Goal: Task Accomplishment & Management: Manage account settings

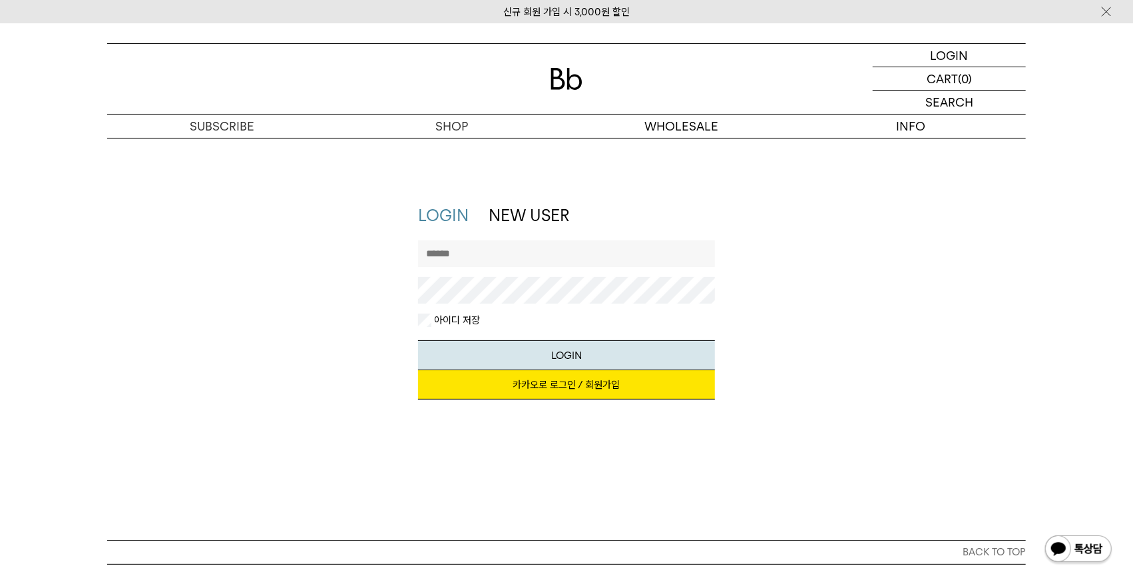
click at [577, 252] on input "text" at bounding box center [567, 253] width 298 height 27
type input "*******"
click at [418, 340] on button "LOGIN" at bounding box center [567, 355] width 298 height 30
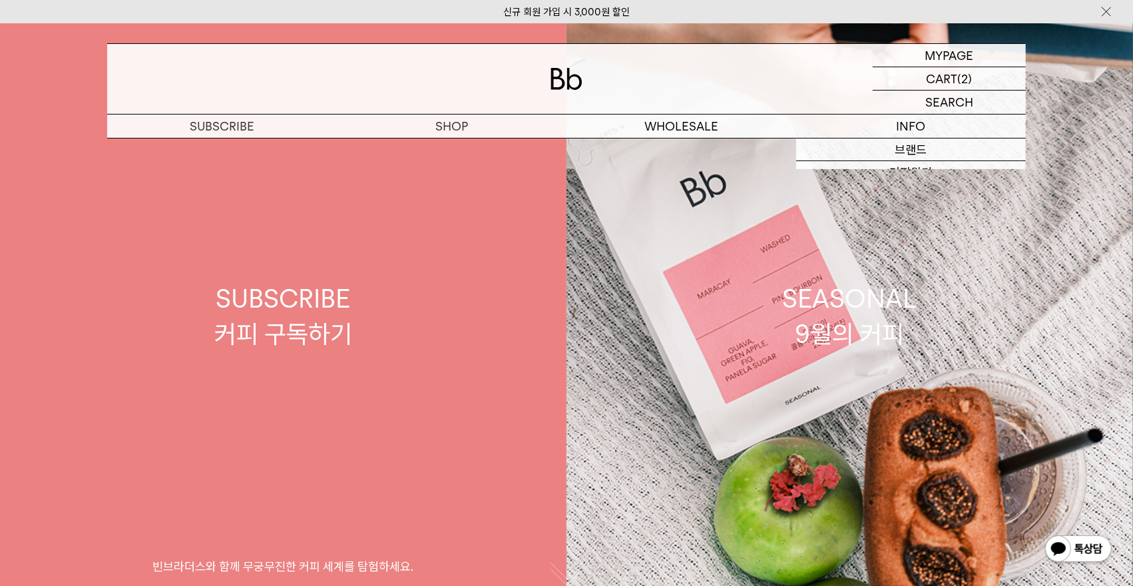
click at [287, 317] on div "SUBSCRIBE 커피 구독하기" at bounding box center [283, 316] width 138 height 71
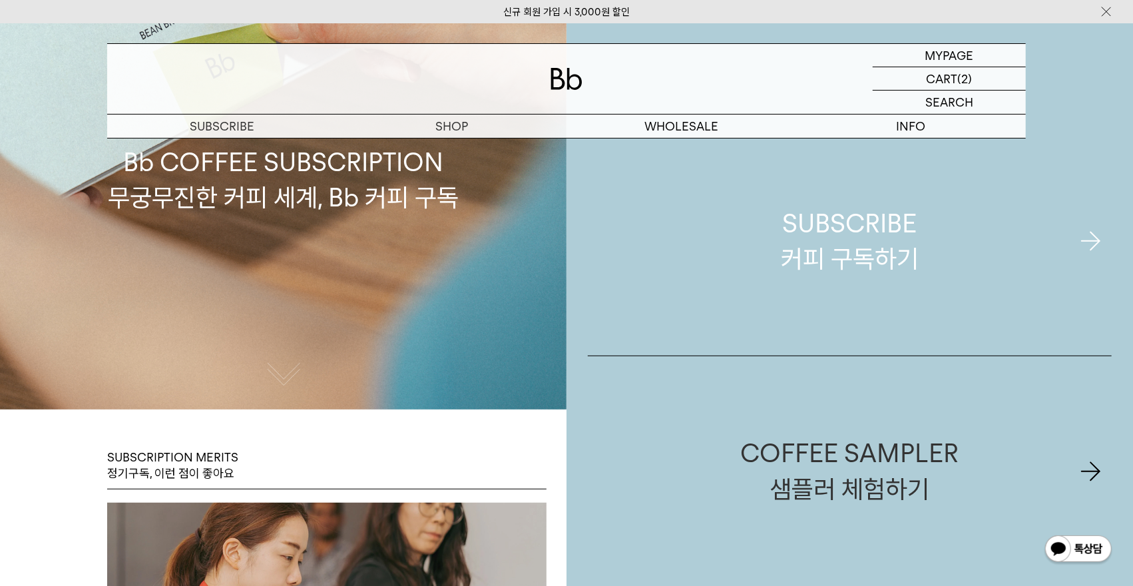
click at [881, 219] on div "SUBSCRIBE 커피 구독하기" at bounding box center [850, 241] width 138 height 71
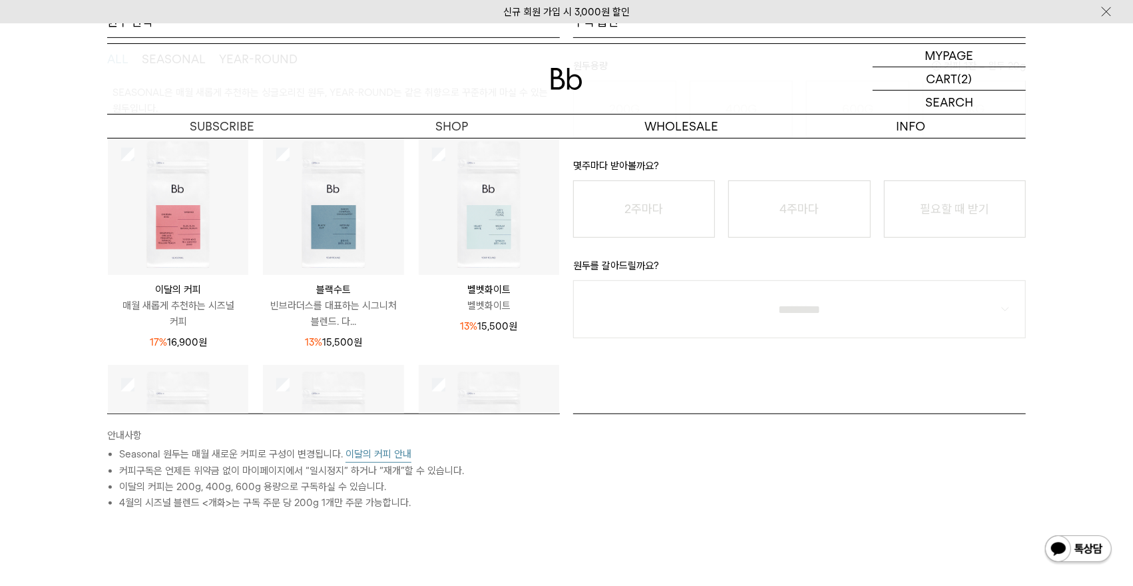
click at [178, 204] on img at bounding box center [178, 204] width 140 height 140
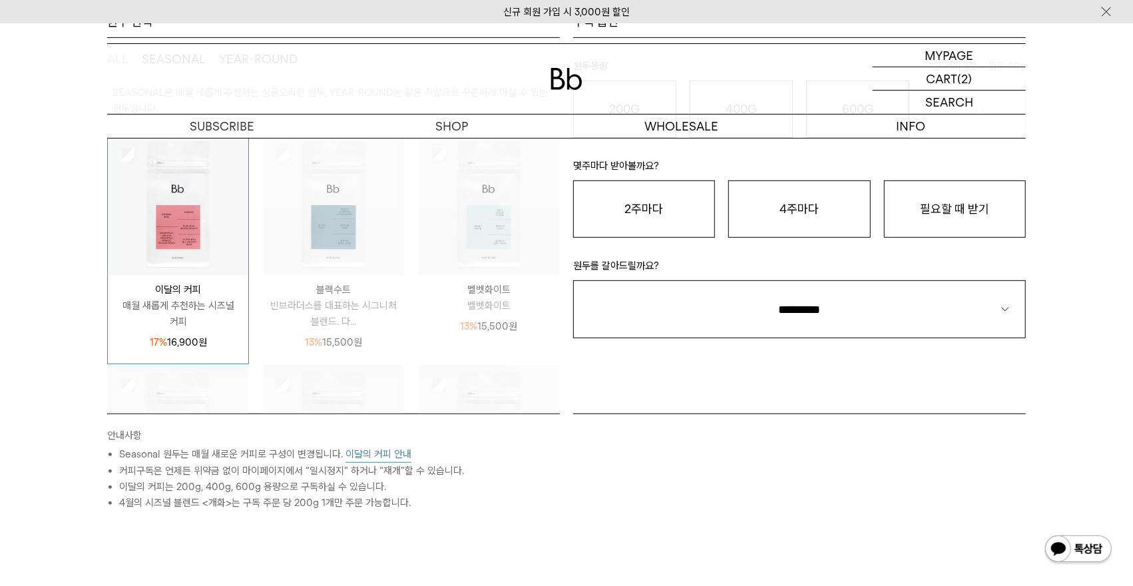
scroll to position [100, 0]
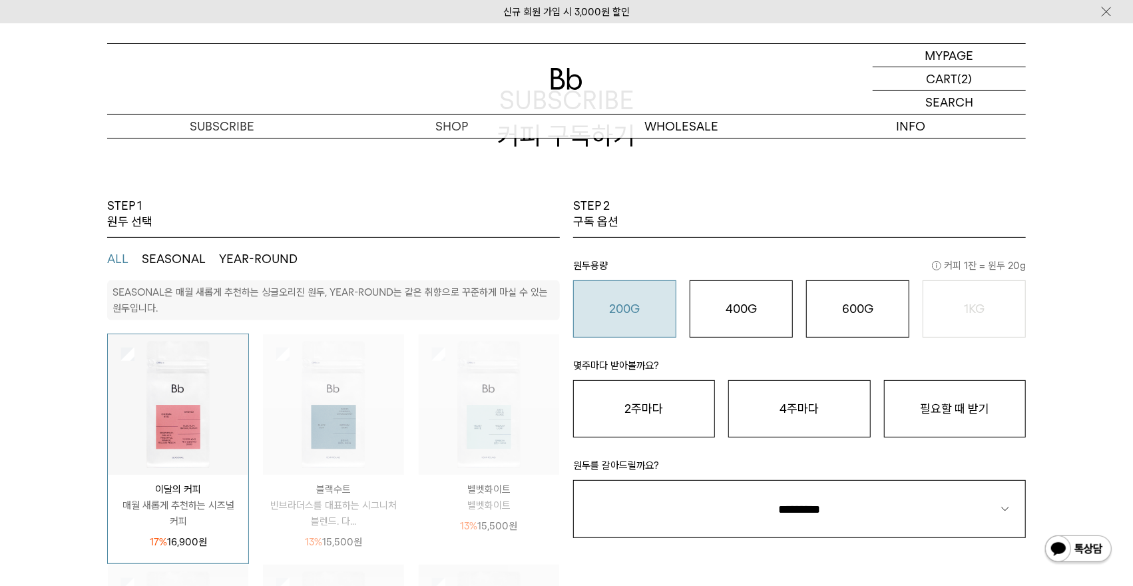
click at [638, 310] on o "200G" at bounding box center [625, 309] width 31 height 14
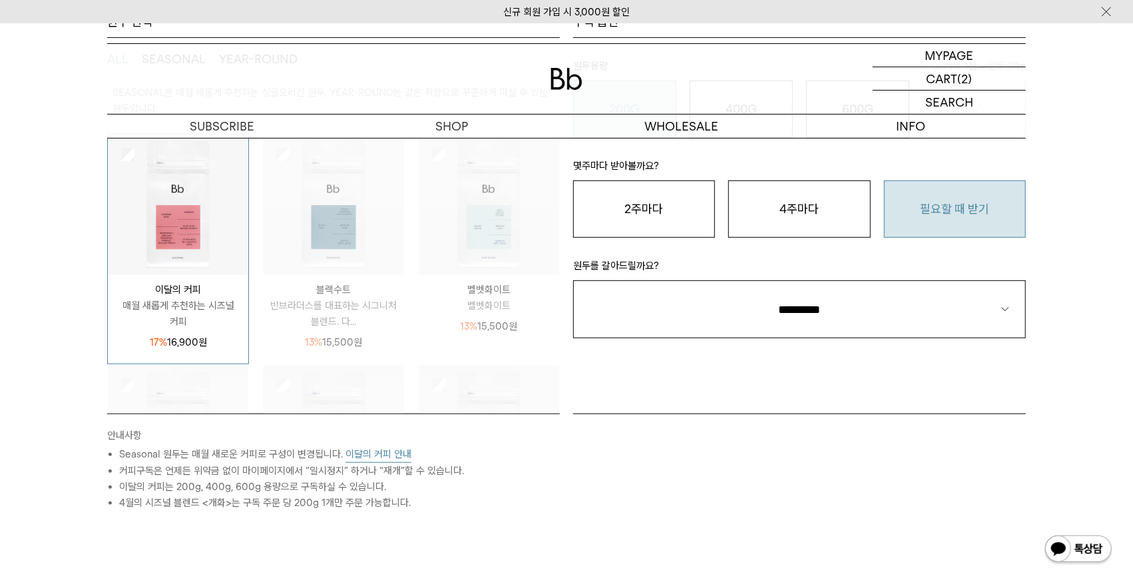
click at [983, 215] on button "필요할 때 받기" at bounding box center [955, 208] width 142 height 57
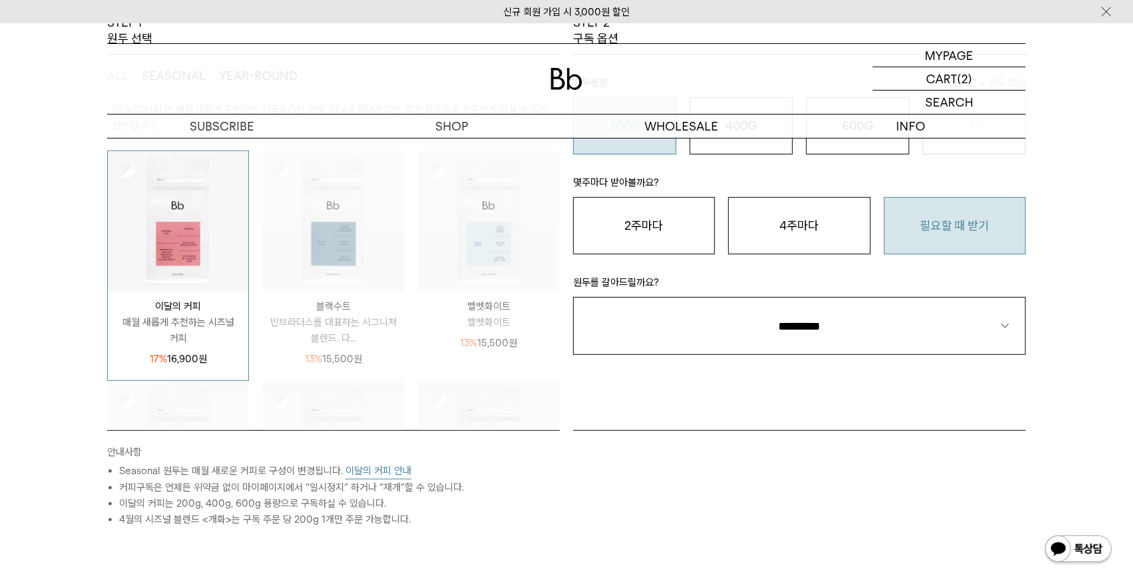
scroll to position [0, 0]
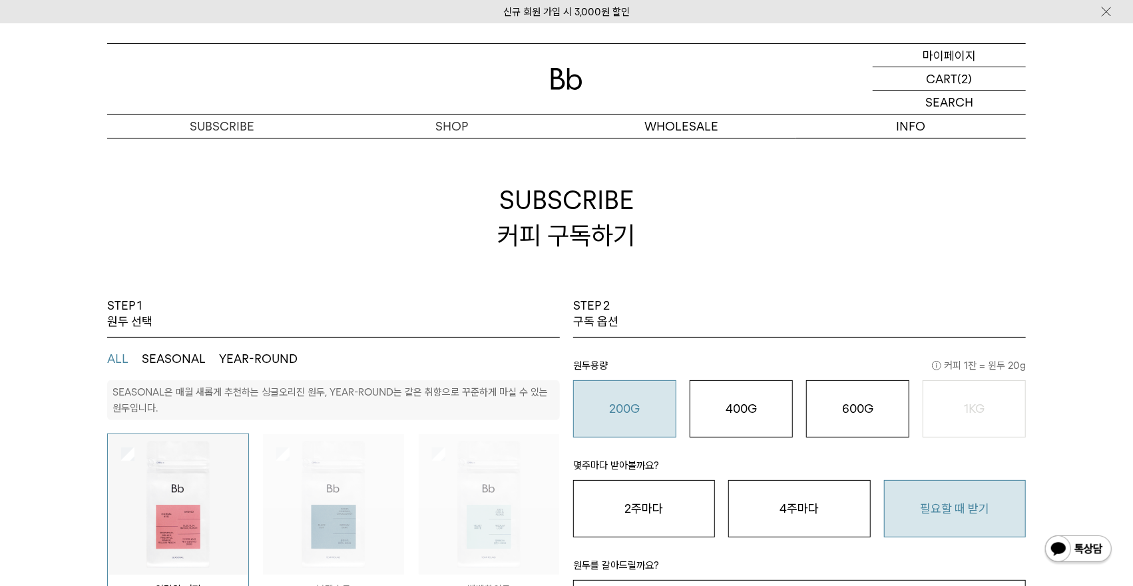
click at [950, 59] on p "마이페이지" at bounding box center [949, 55] width 53 height 23
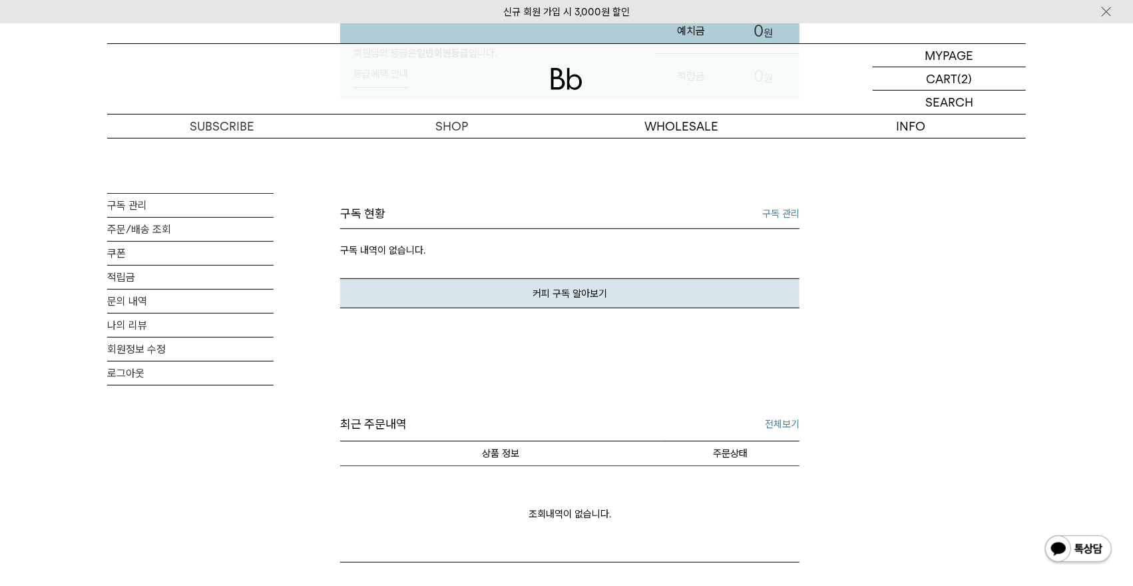
scroll to position [200, 0]
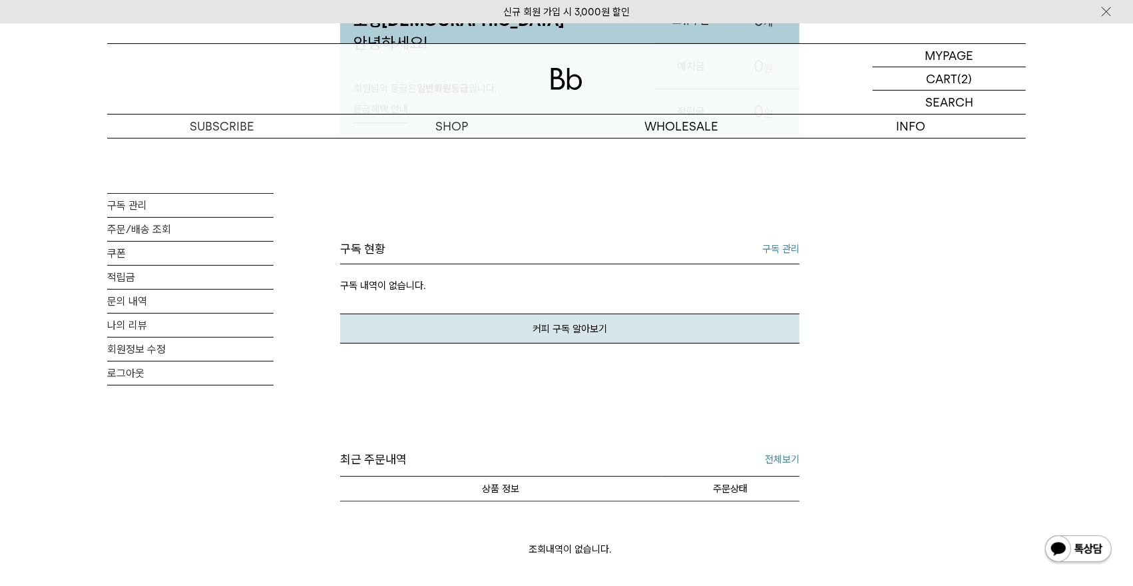
click at [791, 238] on div "조명주님 안녕하세요! 회원님의 등급은 일반회원등급 입니다. 등급혜택 안내 등급혜택 안내 회원 등급 일반회원등급 추가 할인 0원이상 구매시 상품…" at bounding box center [569, 372] width 459 height 869
click at [781, 246] on link "구독 관리" at bounding box center [780, 249] width 37 height 16
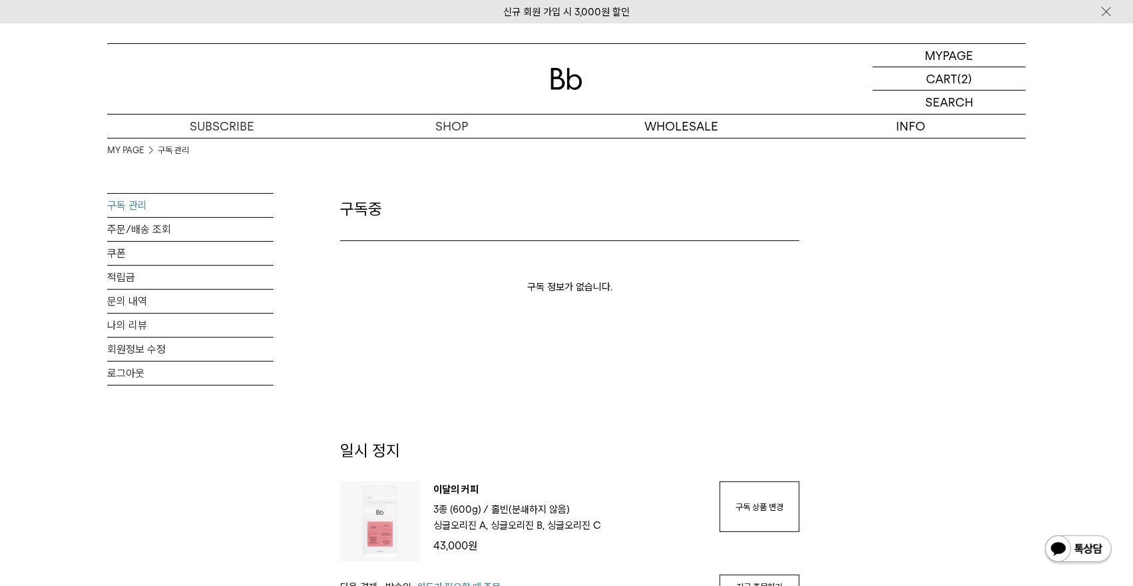
click at [913, 465] on div "MY PAGE 구독 관리 구독 관리 주문/배송 조회 쿠폰 적립금 문의 내역 나의 리뷰 회원정보 수정 로그아웃 구독중 구독 정보가 없습니다. 일…" at bounding box center [566, 594] width 919 height 913
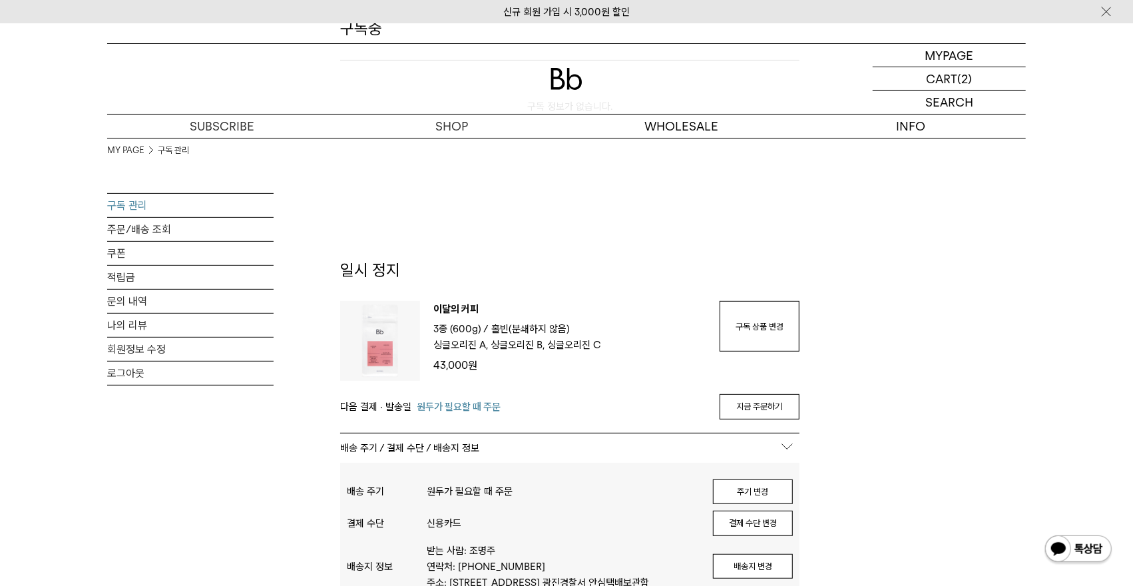
scroll to position [200, 0]
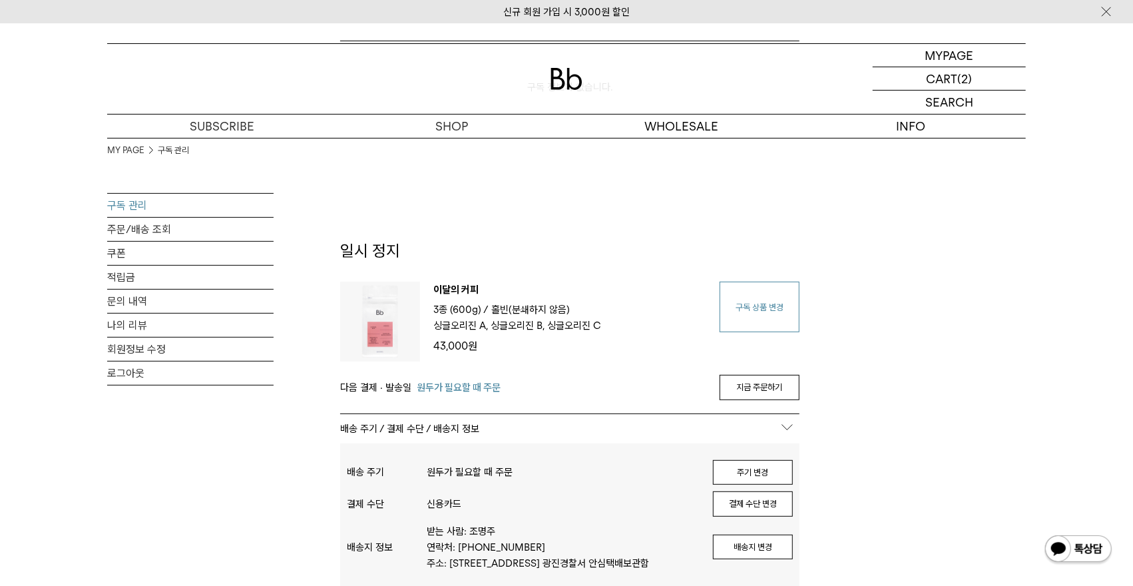
click at [786, 320] on link "구독 상품 변경" at bounding box center [760, 307] width 80 height 51
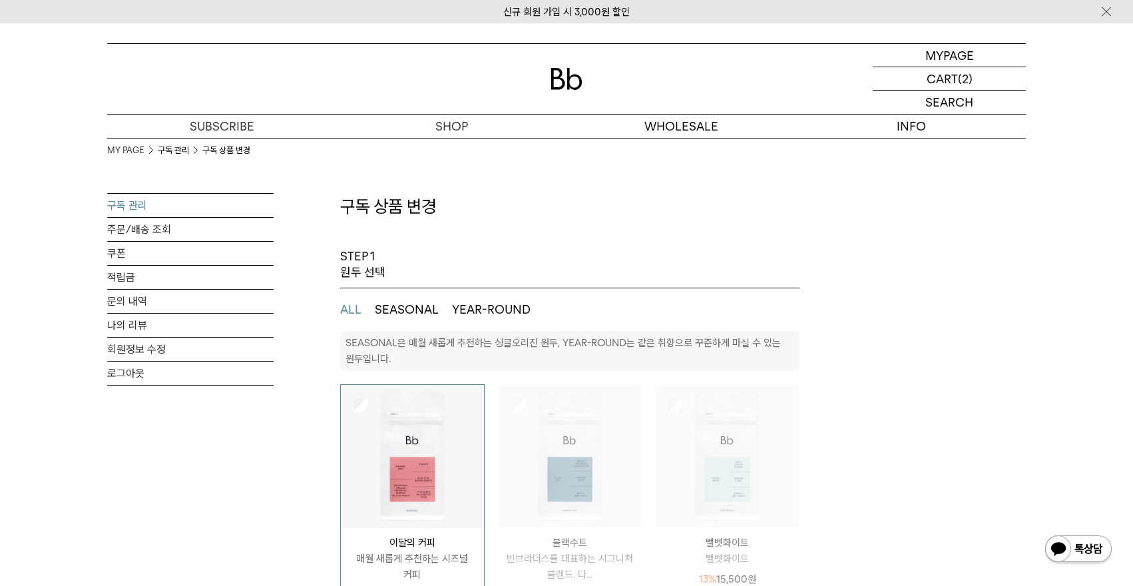
select select "**"
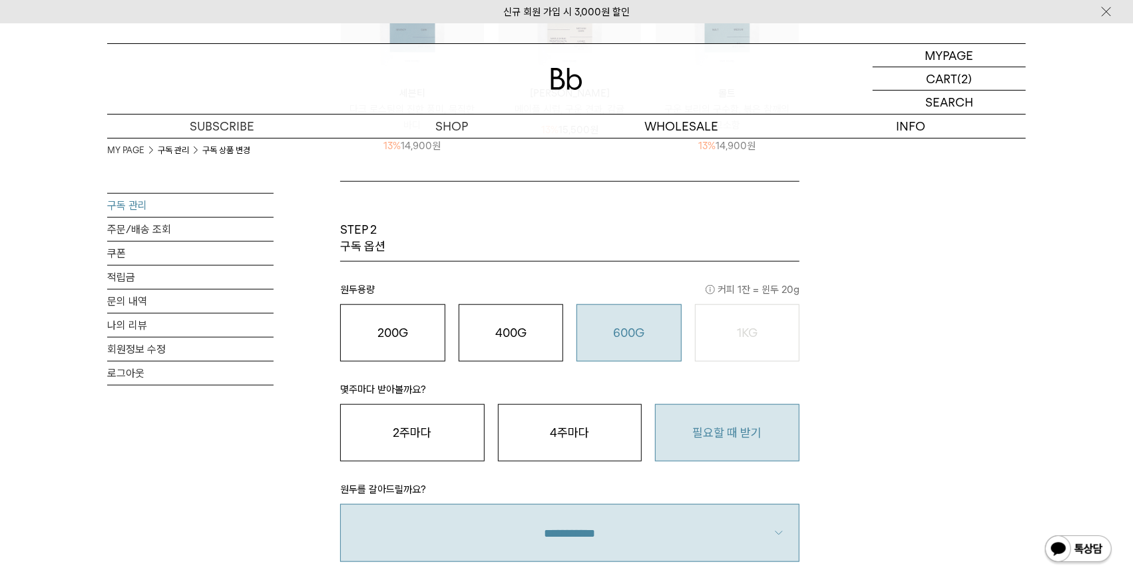
scroll to position [699, 0]
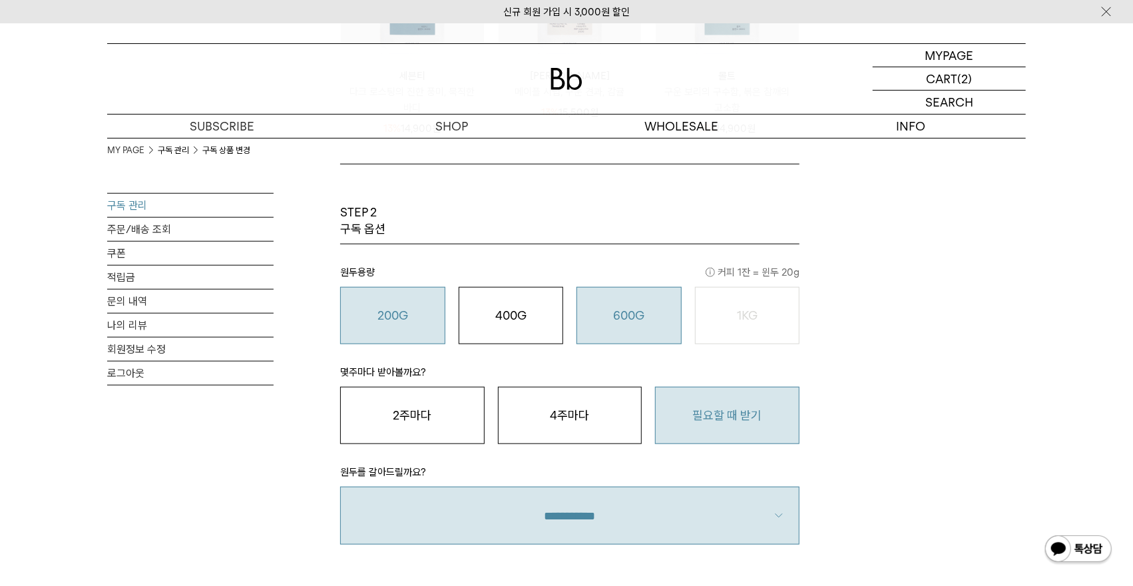
click at [380, 312] on o "200G" at bounding box center [393, 315] width 31 height 14
click at [936, 378] on div "MY PAGE 구독 관리 구독 상품 변경 구독 관리 주문/배송 조회 쿠폰 적립금 문의 내역 나의 리뷰 회원정보 수정 로그아웃 구독 상품 변경 …" at bounding box center [566, 200] width 919 height 1522
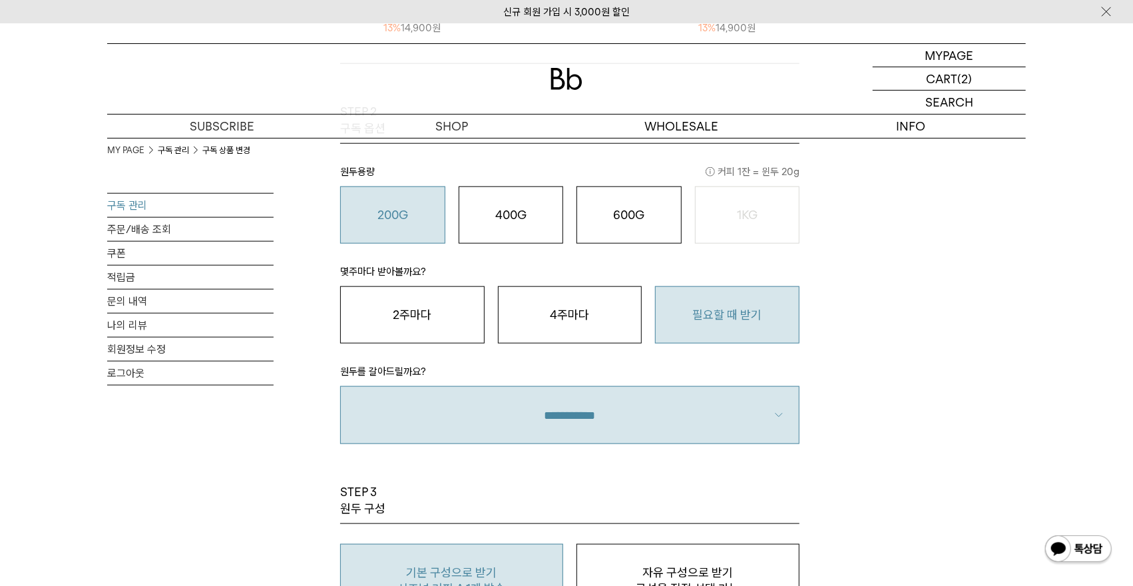
scroll to position [999, 0]
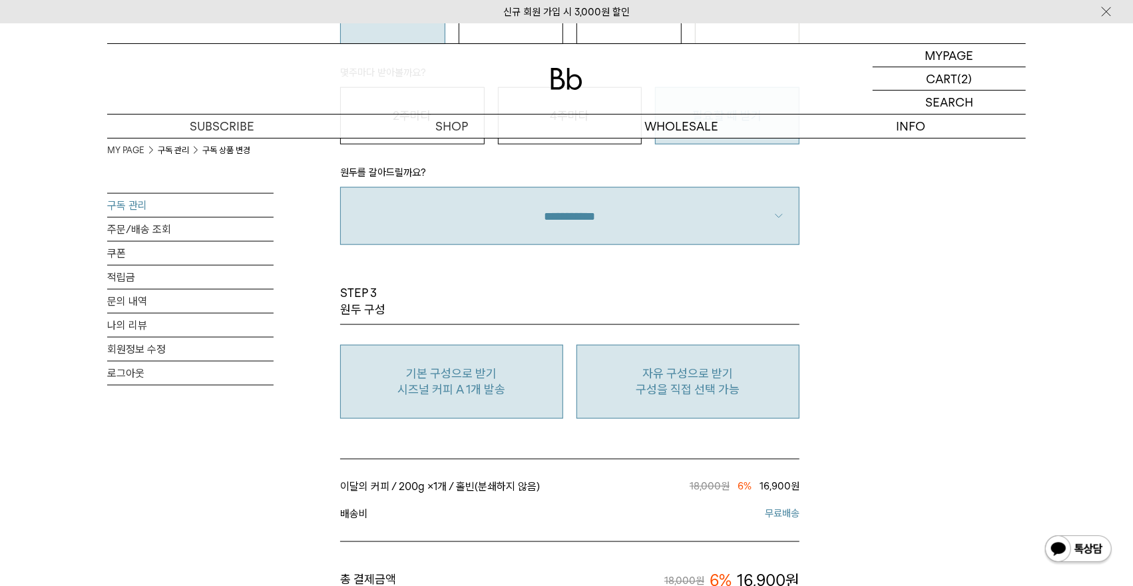
click at [711, 393] on p "구성을 직접 선택 가능" at bounding box center [688, 390] width 208 height 16
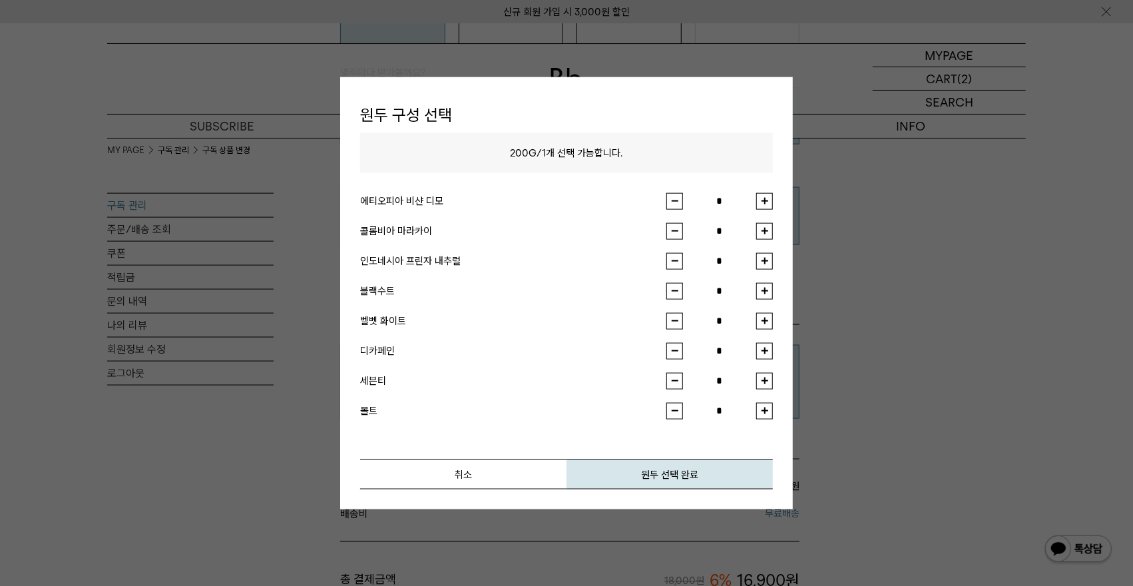
click at [765, 256] on button "button" at bounding box center [764, 260] width 17 height 17
click at [661, 477] on button "원두 선택 완료" at bounding box center [670, 474] width 206 height 30
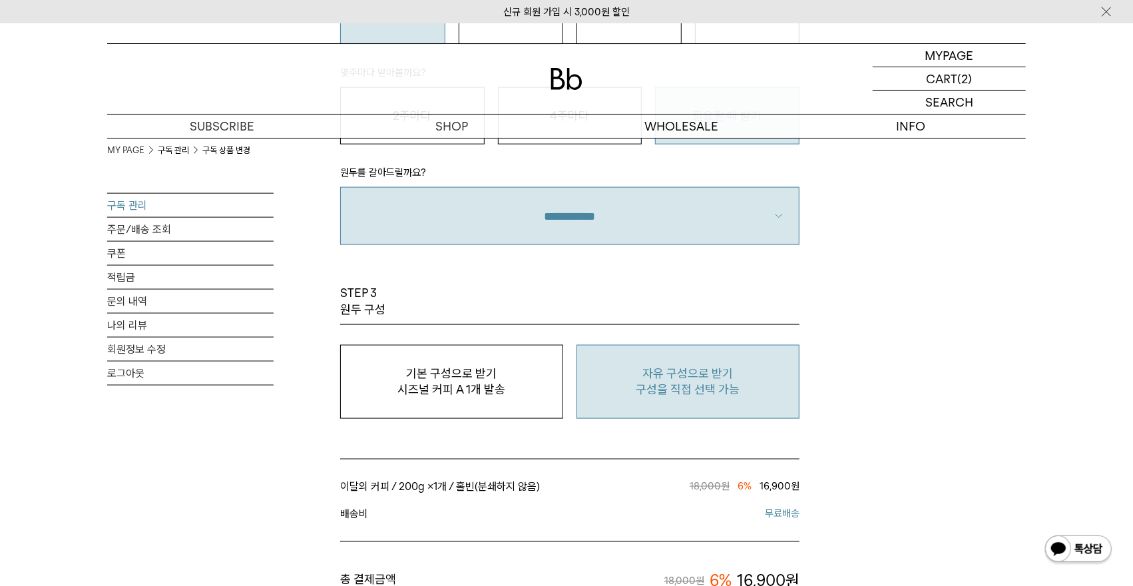
click at [710, 363] on button "자유 구성으로 받기 구성을 직접 선택 가능" at bounding box center [688, 382] width 223 height 74
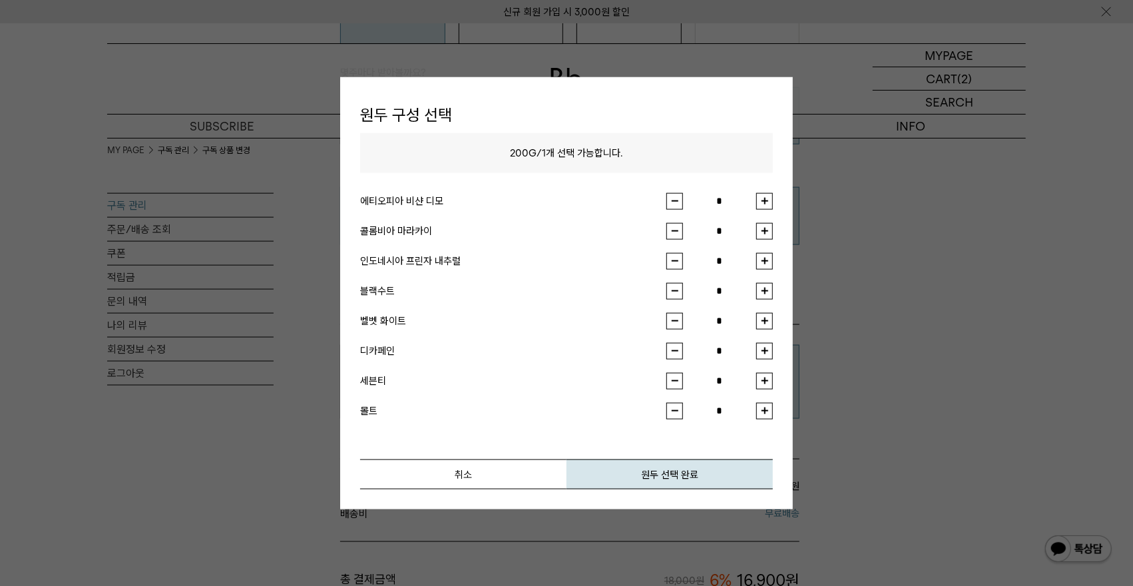
click at [766, 254] on button "button" at bounding box center [764, 260] width 17 height 17
click at [899, 318] on div at bounding box center [566, 293] width 1133 height 586
click at [486, 469] on button "취소" at bounding box center [463, 474] width 206 height 30
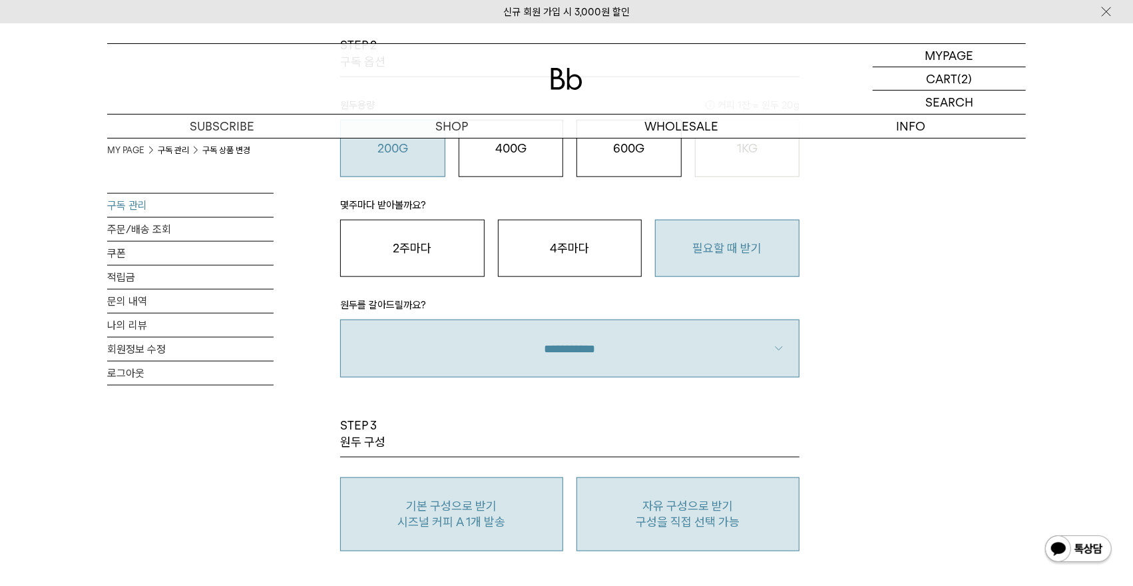
scroll to position [799, 0]
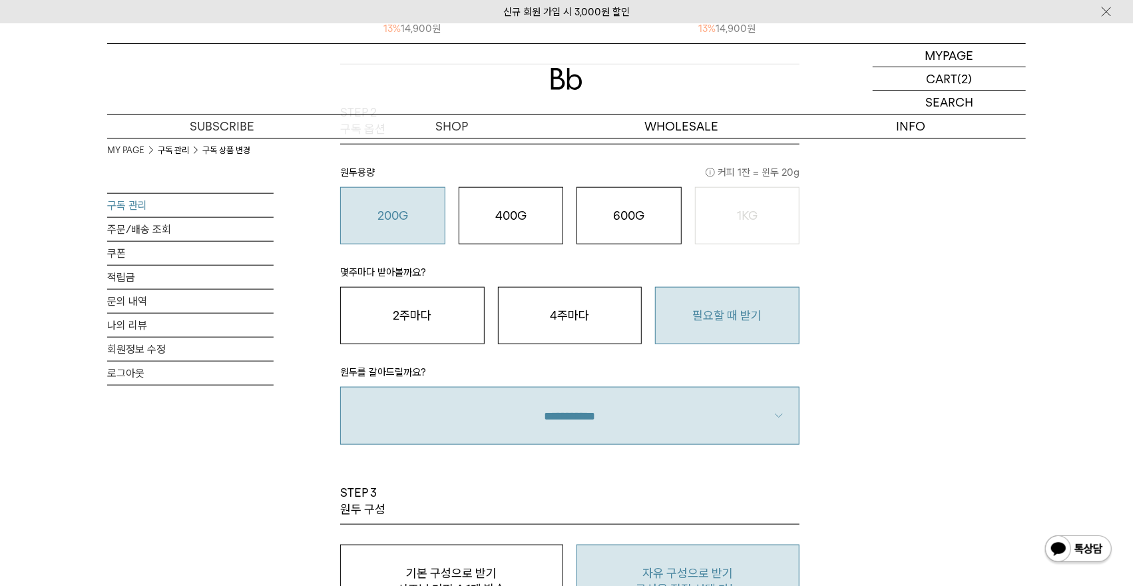
click at [485, 183] on p "원두용량 커피 1잔 = 윈두 20g" at bounding box center [569, 175] width 459 height 23
click at [541, 224] on div "400G 31,000 원" at bounding box center [511, 216] width 91 height 16
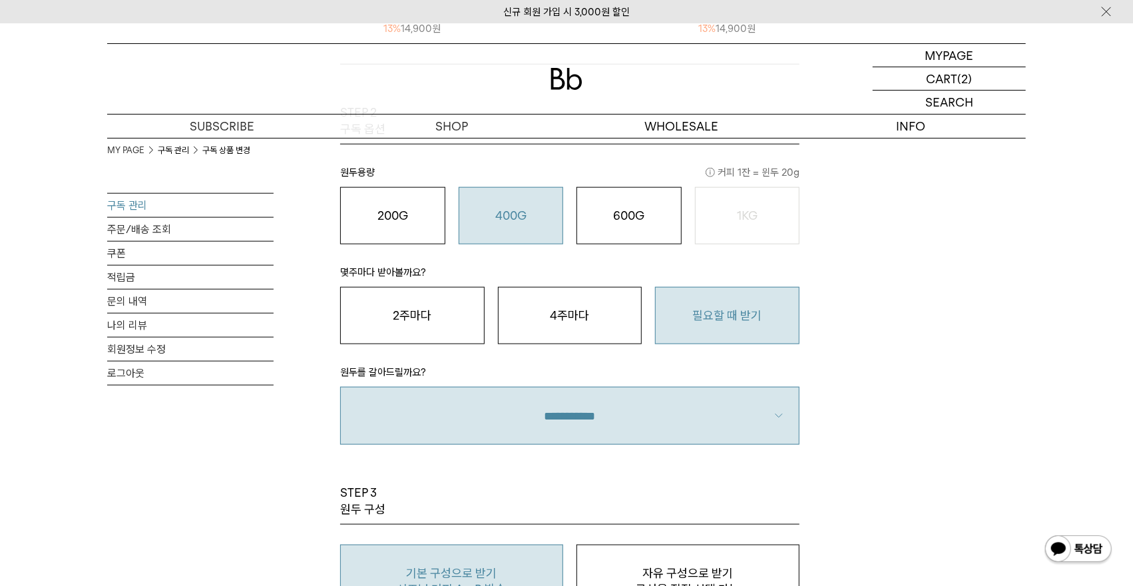
scroll to position [999, 0]
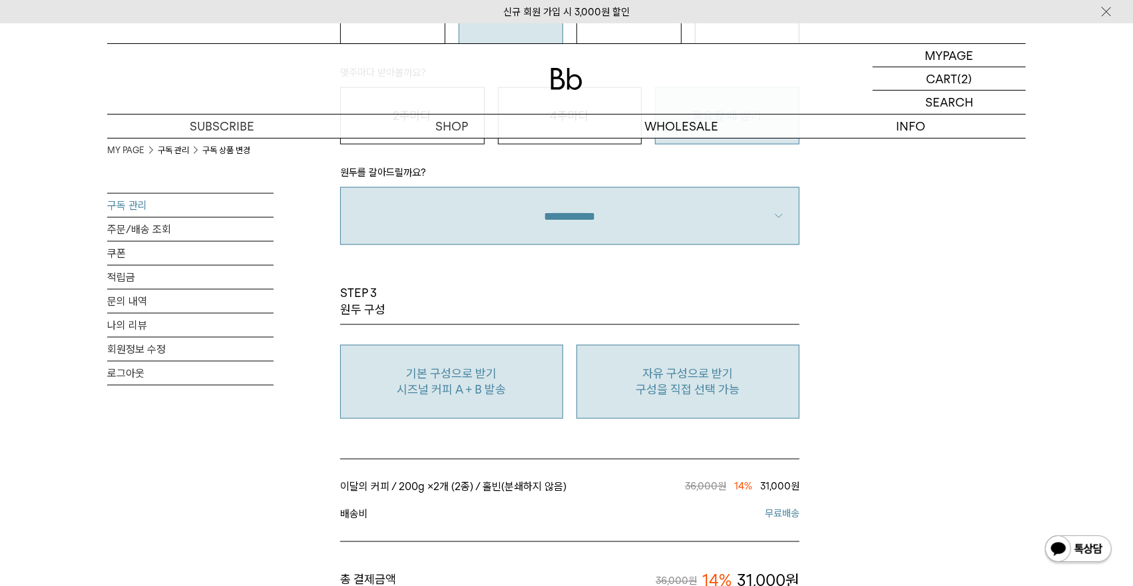
click at [698, 383] on p "구성을 직접 선택 가능" at bounding box center [688, 390] width 208 height 16
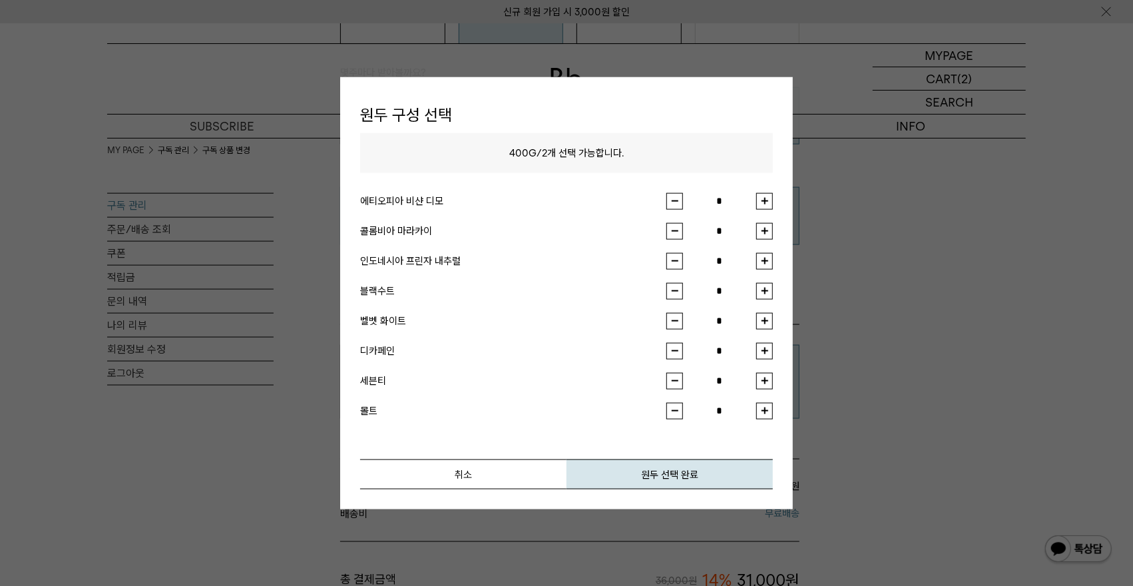
click at [763, 267] on button "button" at bounding box center [764, 260] width 17 height 17
type input "*"
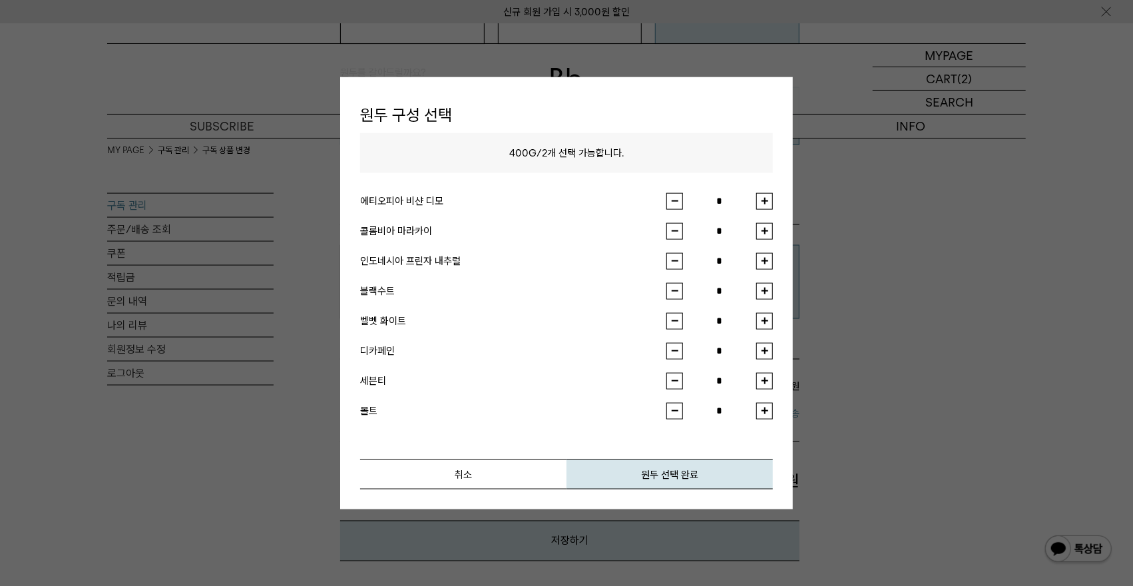
click at [1039, 378] on div at bounding box center [566, 293] width 1133 height 586
click at [460, 471] on button "취소" at bounding box center [463, 474] width 206 height 30
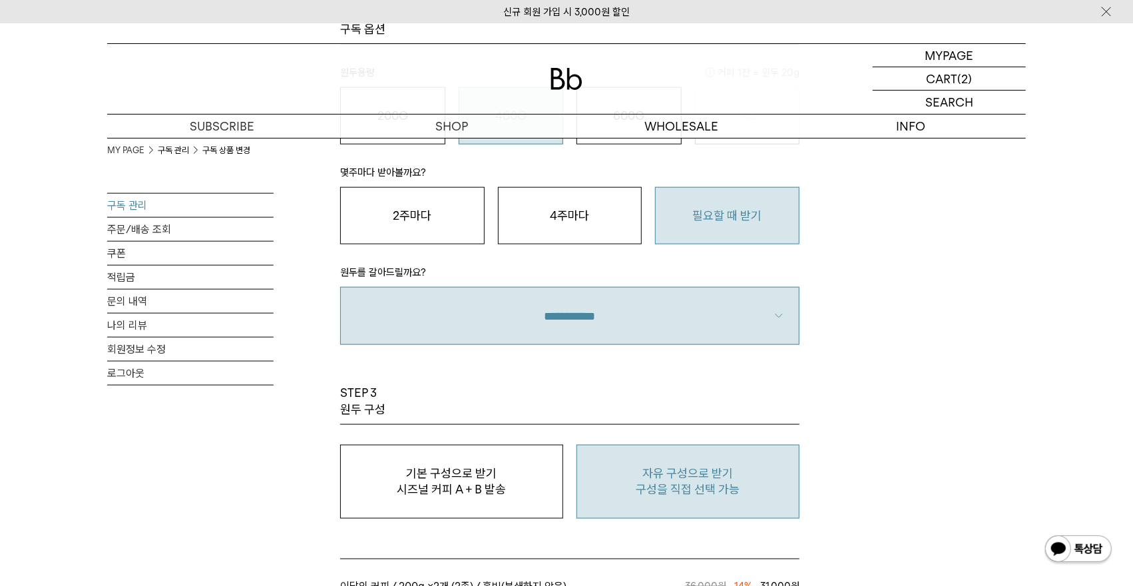
scroll to position [499, 0]
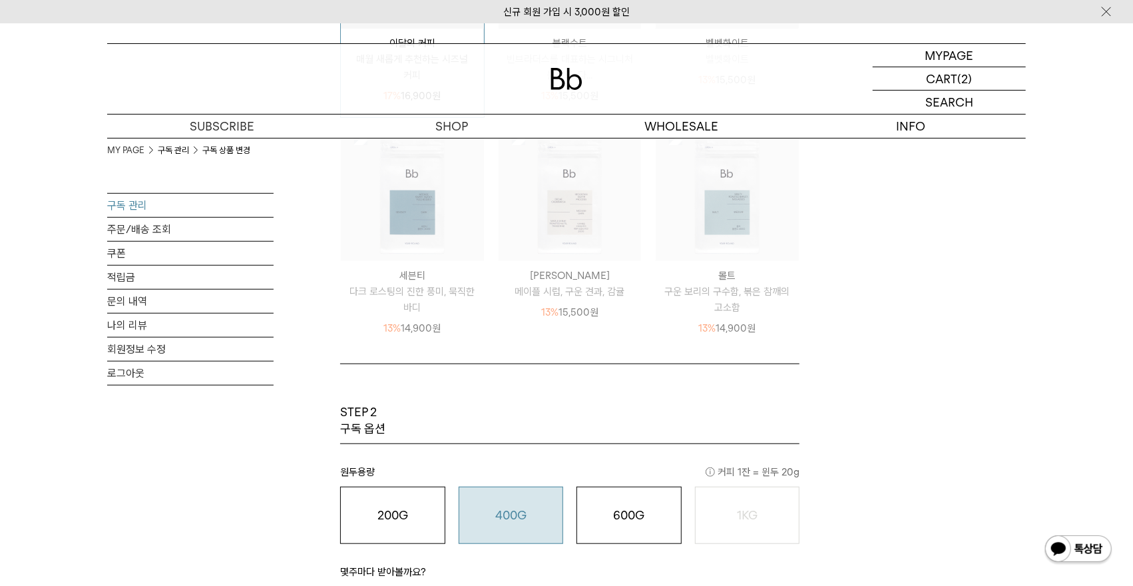
click at [855, 372] on div "MY PAGE 구독 관리 구독 상품 변경 구독 관리 주문/배송 조회 쿠폰 적립금 문의 내역 나의 리뷰 회원정보 수정 로그아웃 구독 상품 변경 …" at bounding box center [566, 399] width 919 height 1522
